Goal: Check status: Check status

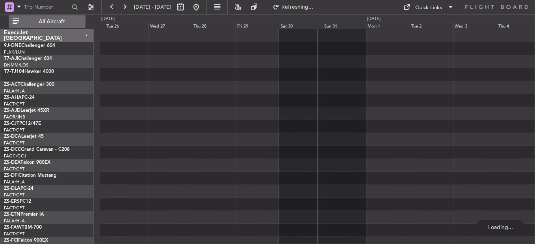
click at [56, 20] on span "All Aircraft" at bounding box center [51, 22] width 63 height 6
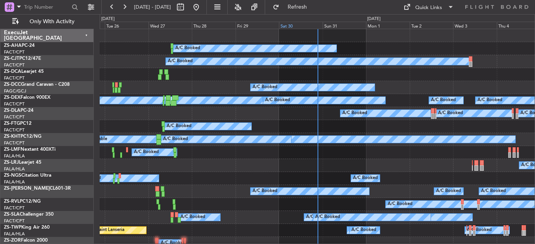
click at [289, 28] on div "Sat 30" at bounding box center [300, 25] width 43 height 7
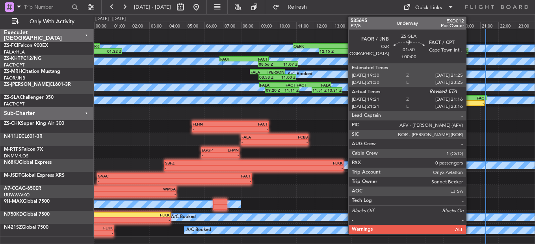
click at [470, 99] on div "FACT" at bounding box center [478, 98] width 17 height 5
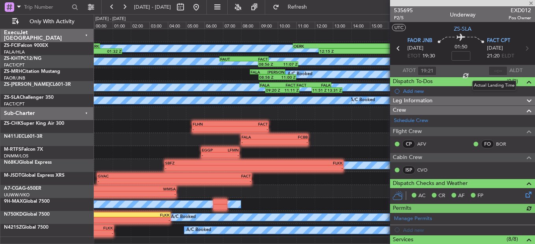
click at [493, 70] on div at bounding box center [498, 70] width 19 height 9
click at [493, 70] on input "text" at bounding box center [498, 70] width 19 height 9
type input "21:08"
click at [532, 3] on div at bounding box center [462, 3] width 145 height 6
click at [532, 3] on span at bounding box center [531, 3] width 8 height 7
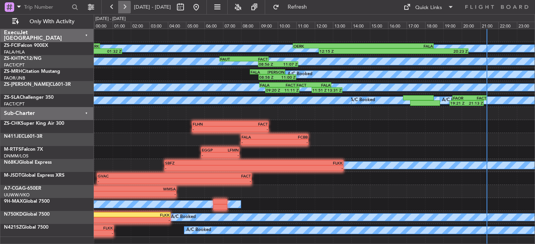
click at [121, 3] on button at bounding box center [124, 7] width 13 height 13
